Goal: Find specific page/section: Find specific page/section

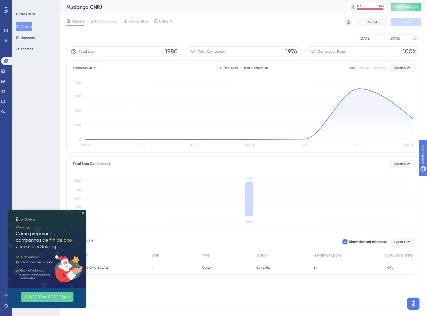
click at [82, 212] on icon "Close Preview" at bounding box center [83, 213] width 2 height 2
click at [84, 212] on icon "Close Preview" at bounding box center [83, 213] width 2 height 2
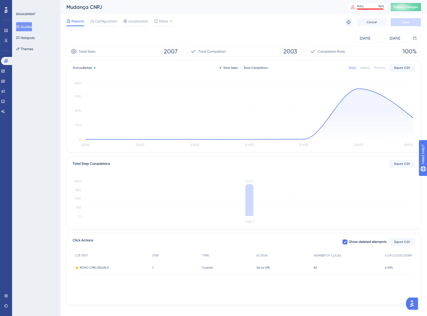
click at [46, 197] on div "ENGAGEMENT Guides Hotspots Themes" at bounding box center [36, 158] width 48 height 316
